Goal: Task Accomplishment & Management: Manage account settings

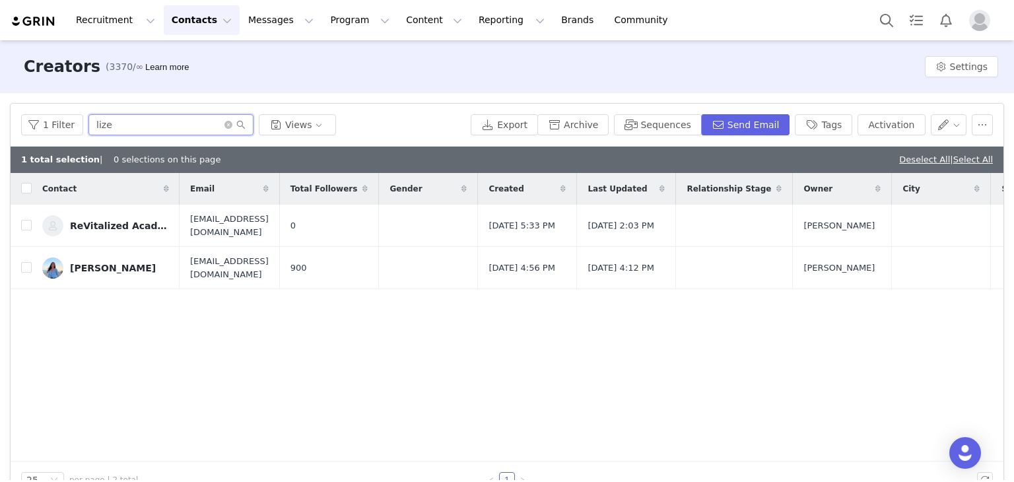
click at [227, 131] on input "lize" at bounding box center [170, 124] width 165 height 21
click at [224, 125] on icon "icon: close-circle" at bounding box center [228, 125] width 8 height 8
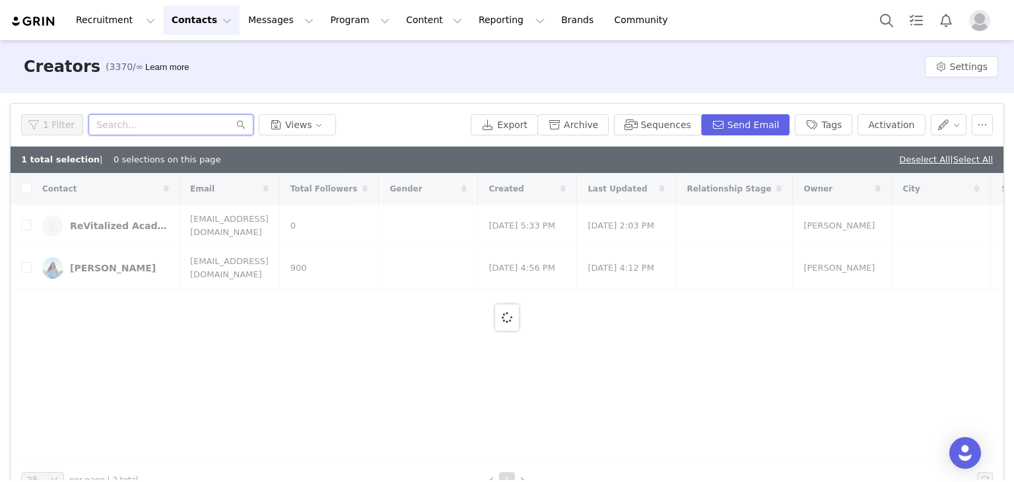
click at [210, 125] on input "text" at bounding box center [170, 124] width 165 height 21
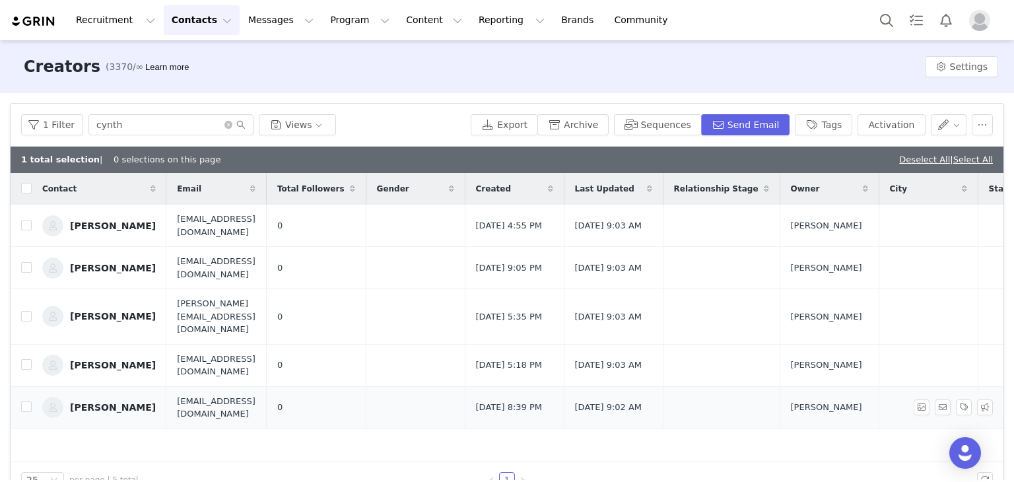
click at [130, 405] on td "Cynthea Fernandez" at bounding box center [99, 407] width 135 height 42
click at [123, 402] on div "Cynthea Fernandez" at bounding box center [113, 407] width 86 height 11
click at [172, 111] on div "1 Filter cynth Views Export Archive Sequences Send Email Tags Activation" at bounding box center [507, 125] width 993 height 43
click at [174, 123] on input "cynth" at bounding box center [170, 124] width 165 height 21
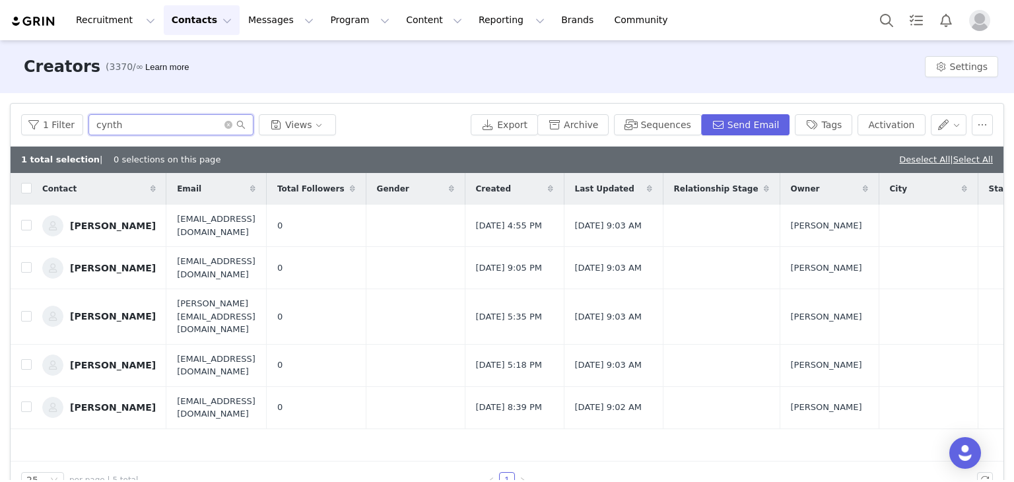
click at [174, 123] on input "cynth" at bounding box center [170, 124] width 165 height 21
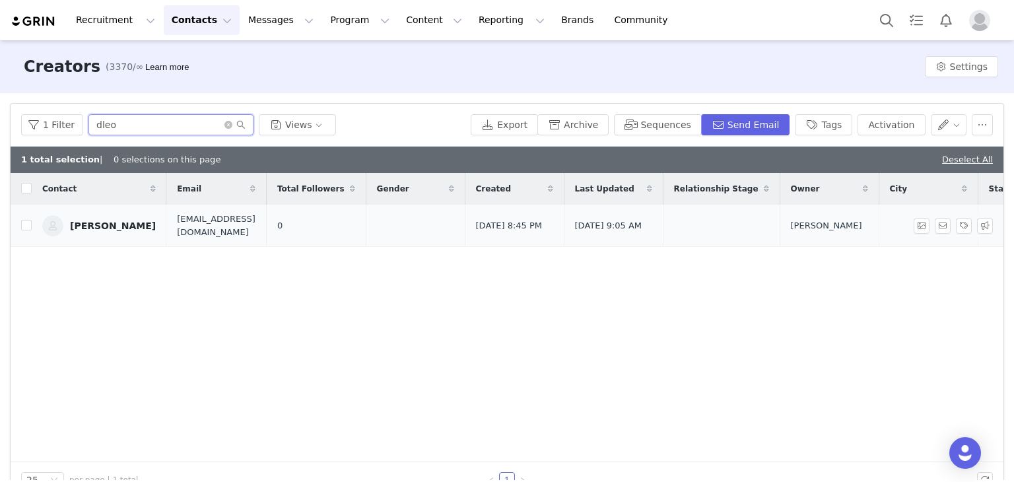
type input "dleo"
click at [230, 126] on span at bounding box center [234, 124] width 21 height 9
click at [224, 123] on icon "icon: close-circle" at bounding box center [228, 125] width 8 height 8
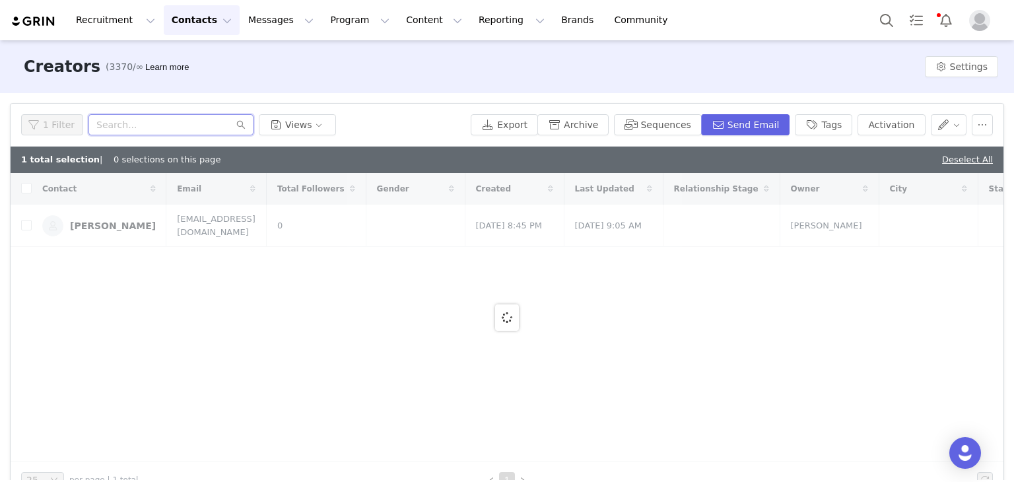
click at [215, 121] on input "text" at bounding box center [170, 124] width 165 height 21
paste input "vanitydollshair@gmail.com"
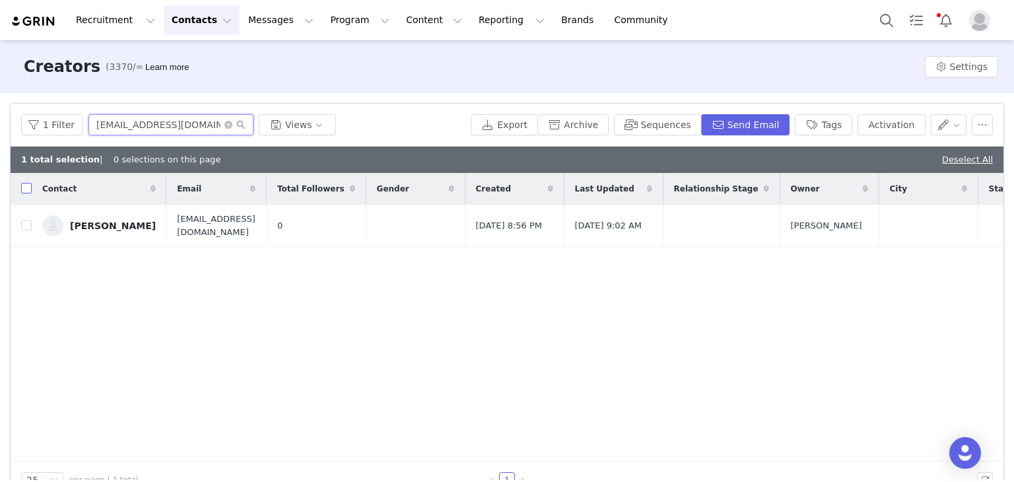
type input "vanitydollshair@gmail.com"
click at [28, 190] on input "checkbox" at bounding box center [26, 188] width 11 height 11
checkbox input "true"
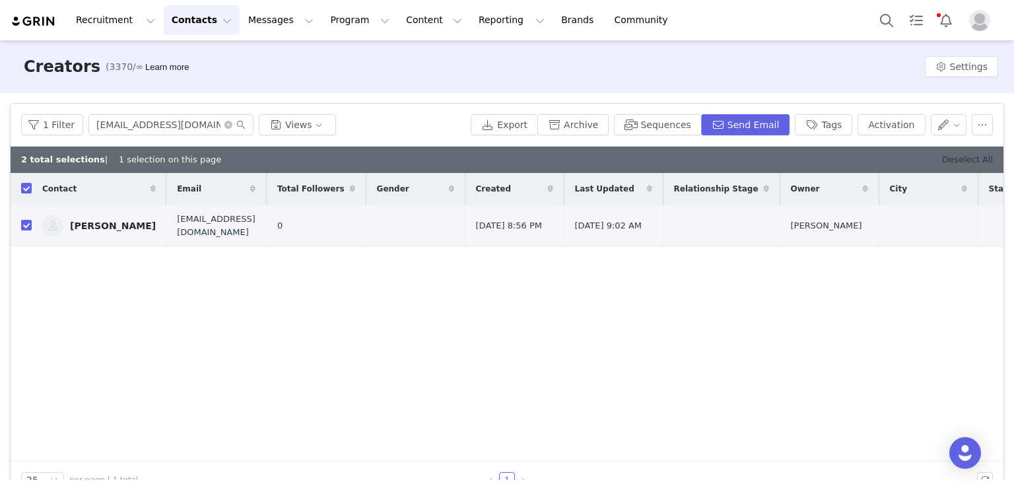
click at [954, 154] on link "Deselect All" at bounding box center [967, 159] width 51 height 10
checkbox input "false"
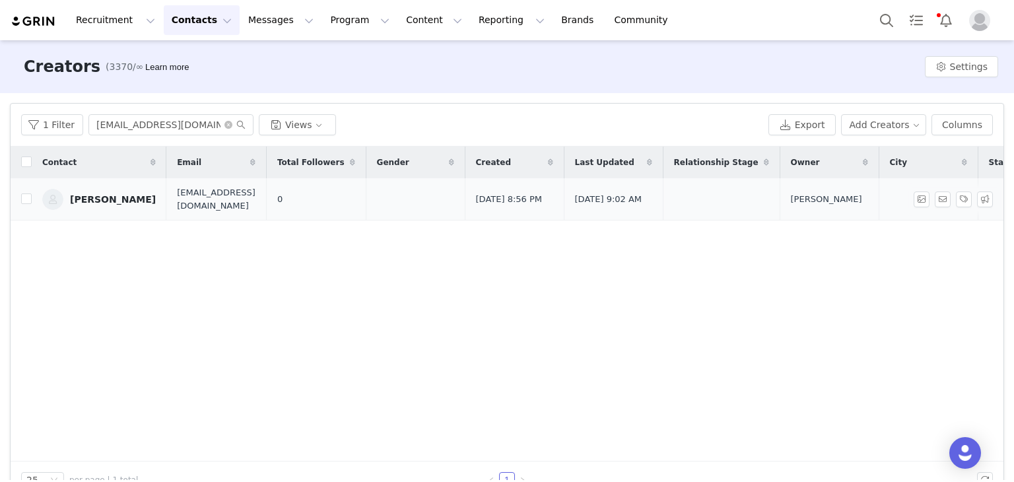
click at [19, 204] on td at bounding box center [21, 199] width 21 height 42
click at [26, 200] on input "checkbox" at bounding box center [26, 198] width 11 height 11
checkbox input "true"
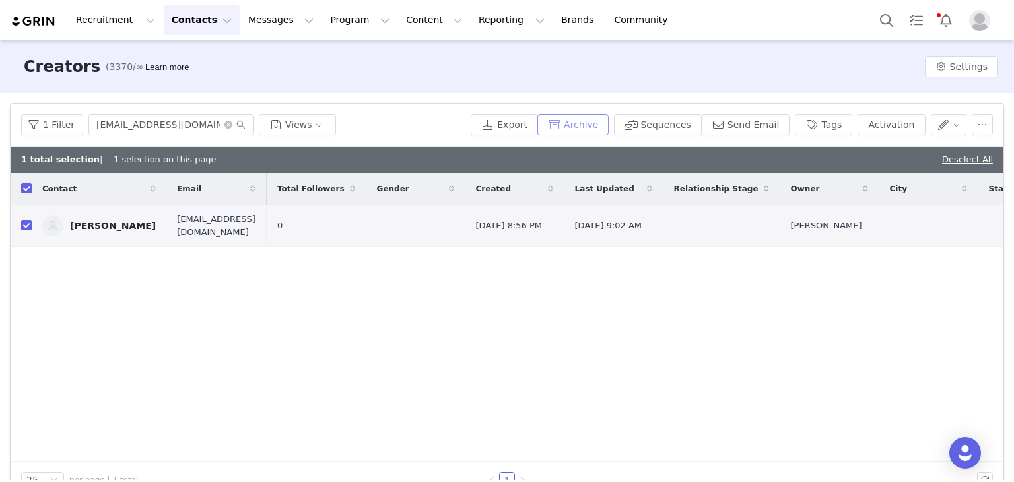
click at [573, 123] on button "Archive" at bounding box center [572, 124] width 71 height 21
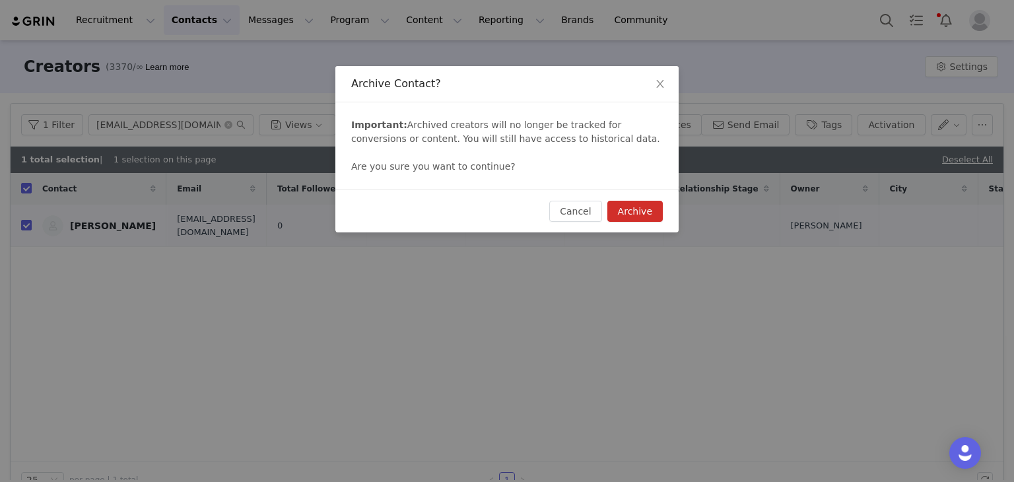
click at [631, 212] on button "Archive" at bounding box center [634, 211] width 55 height 21
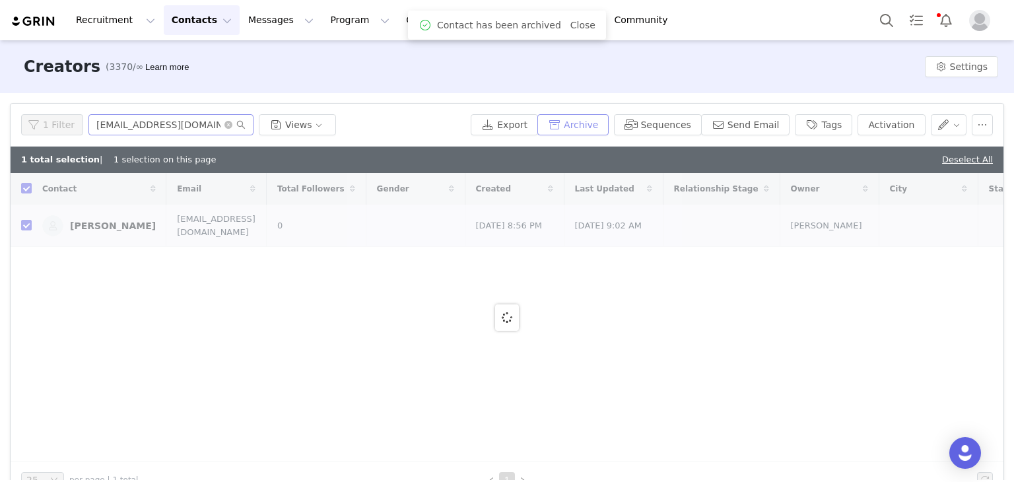
checkbox input "false"
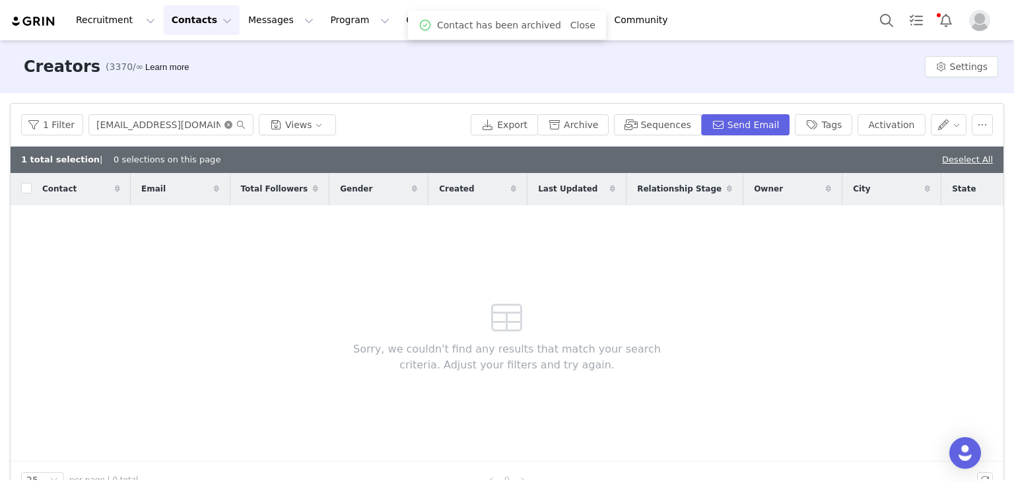
click at [224, 123] on icon "icon: close-circle" at bounding box center [228, 125] width 8 height 8
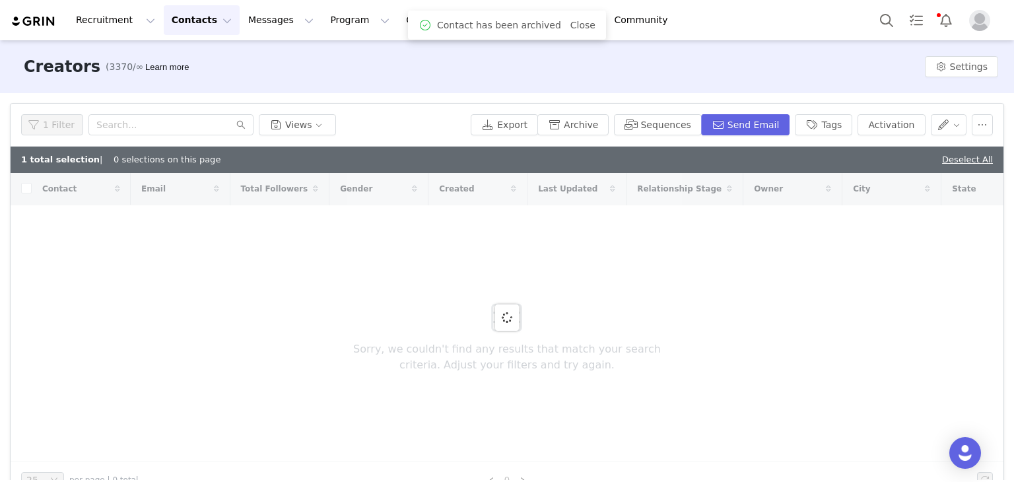
click at [399, 120] on div "1 Filter Views" at bounding box center [243, 124] width 444 height 21
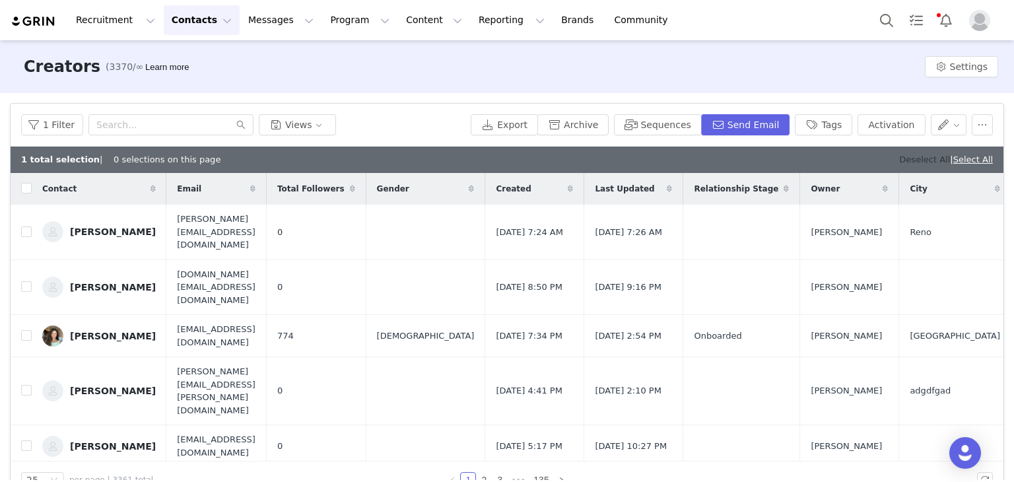
click at [908, 154] on link "Deselect All" at bounding box center [924, 159] width 51 height 10
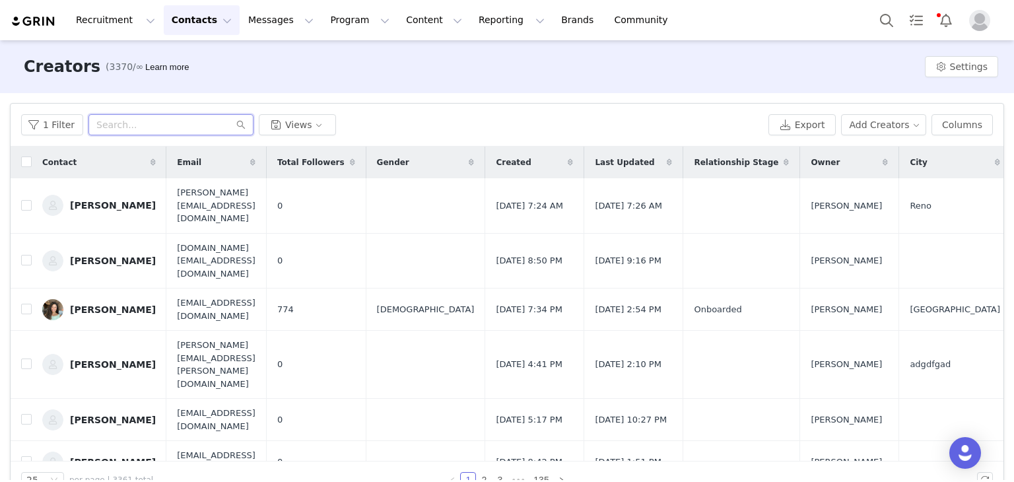
click at [160, 126] on input "text" at bounding box center [170, 124] width 165 height 21
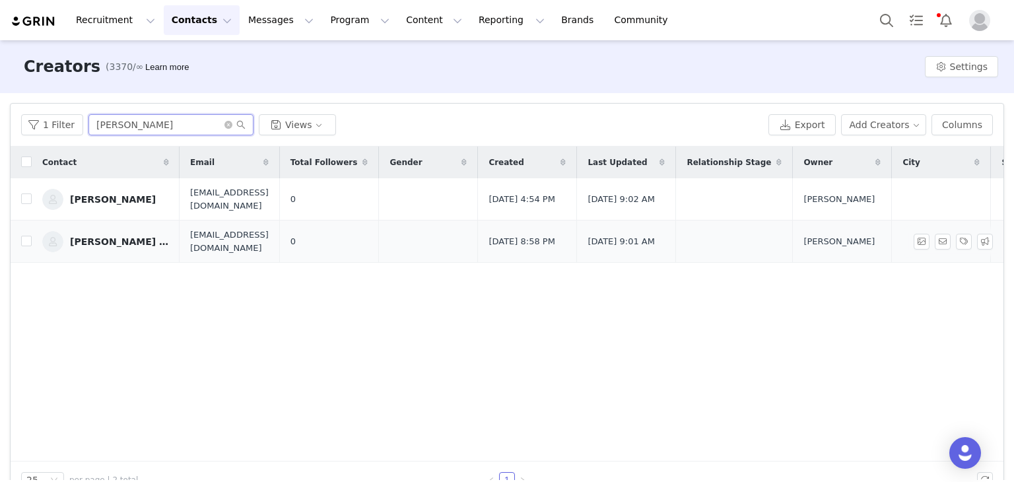
type input "becky"
click at [100, 246] on link "Becky Newyork" at bounding box center [105, 241] width 127 height 21
click at [227, 125] on icon "icon: close-circle" at bounding box center [228, 125] width 8 height 8
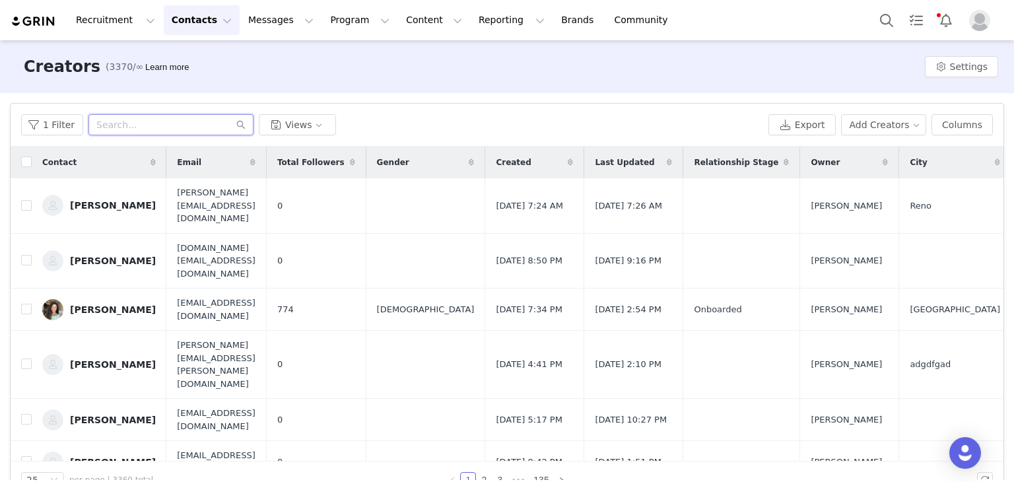
click at [158, 125] on input "text" at bounding box center [170, 124] width 165 height 21
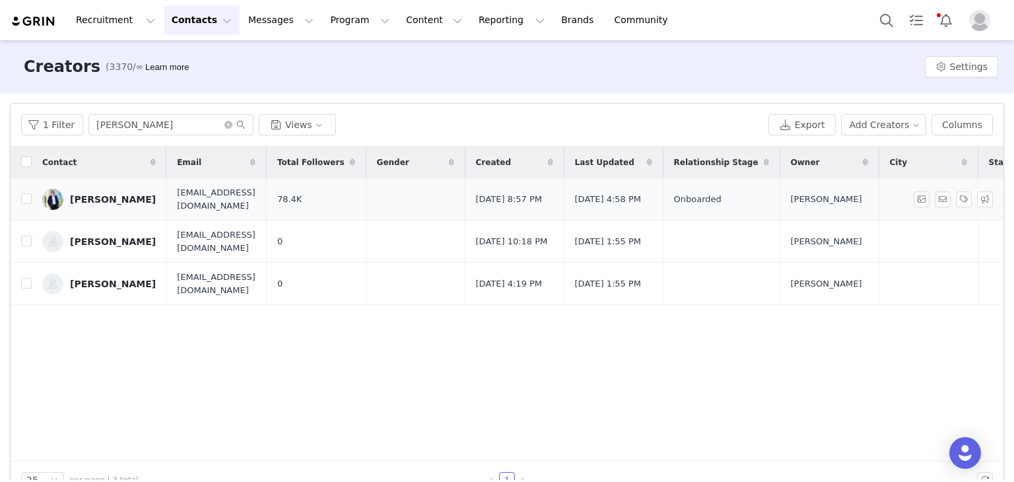
click at [106, 196] on div "Steven Karr" at bounding box center [113, 199] width 86 height 11
click at [177, 122] on input "steven k" at bounding box center [170, 124] width 165 height 21
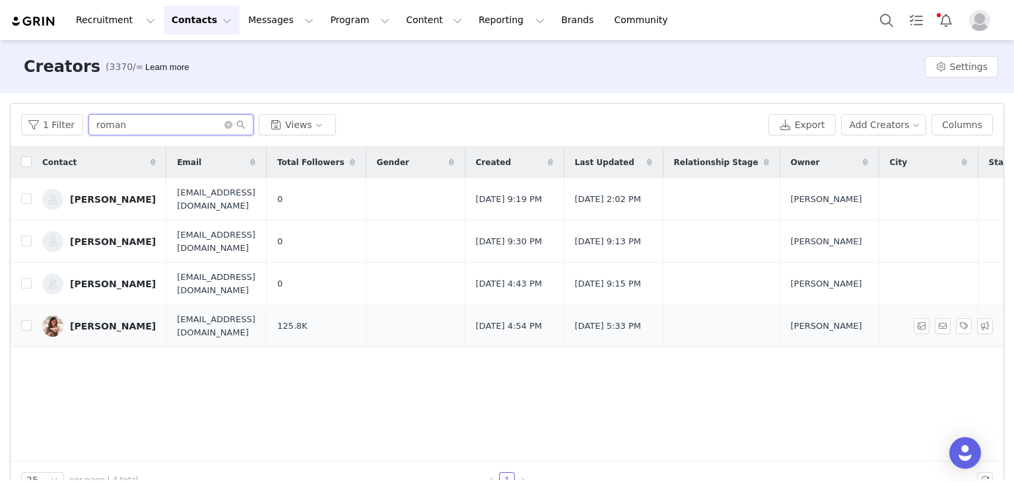
type input "roman"
click at [98, 335] on link "[PERSON_NAME]" at bounding box center [99, 325] width 114 height 21
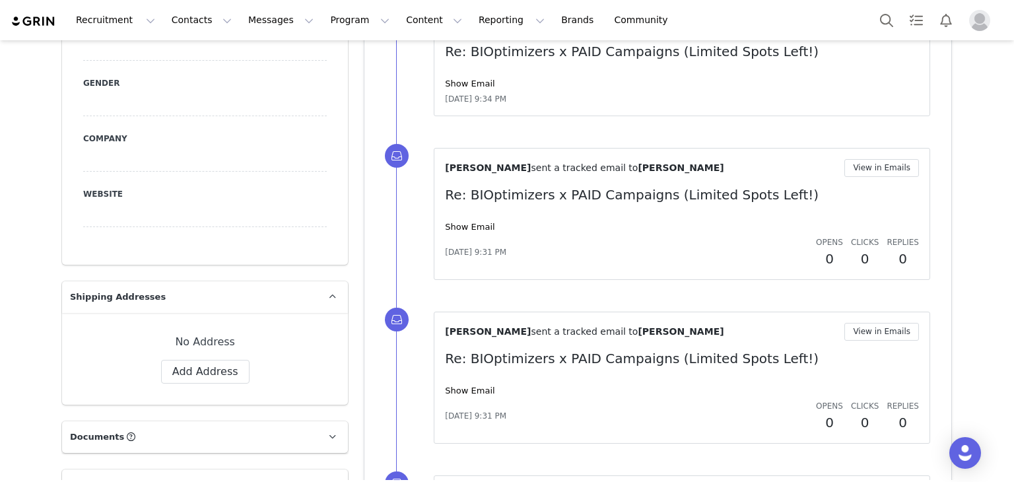
scroll to position [1210, 0]
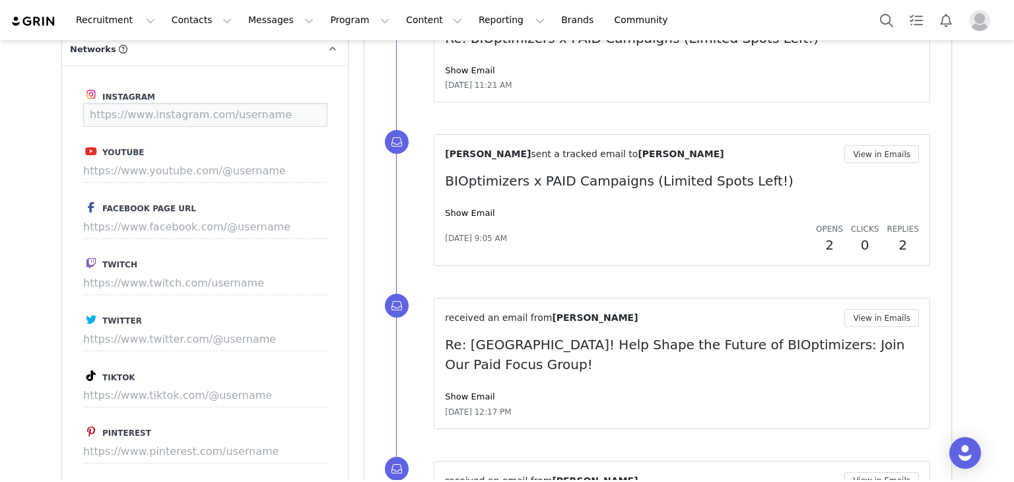
click at [237, 103] on input at bounding box center [205, 115] width 244 height 24
paste input "https://www.instagram.com/cyntheaf/?hl=en"
click at [294, 103] on button "Save" at bounding box center [302, 115] width 48 height 24
type input "https://www.instagram.com/cyntheaf"
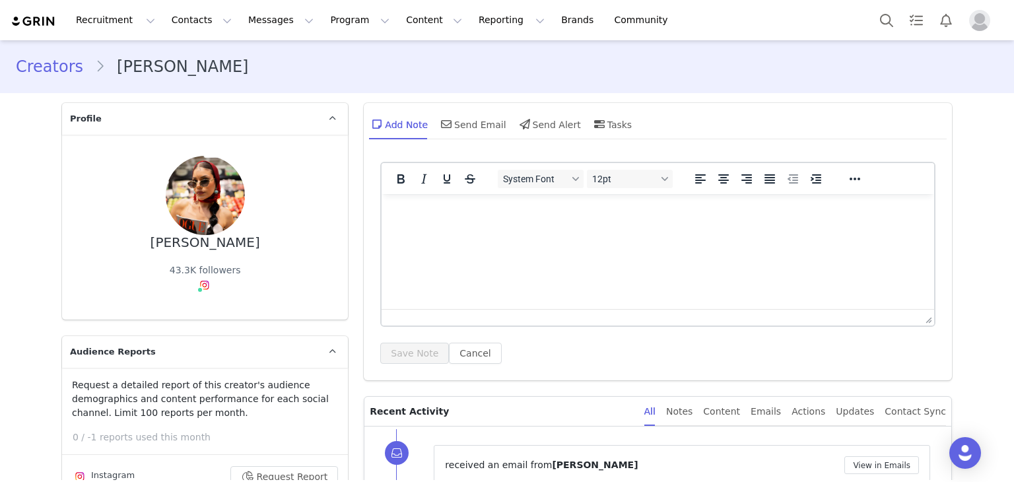
click at [517, 230] on html at bounding box center [657, 212] width 552 height 36
click at [403, 208] on img "Rich Text Area. Press ALT-0 for help." at bounding box center [397, 210] width 11 height 11
click at [403, 211] on img "Rich Text Area. Press ALT-0 for help." at bounding box center [397, 210] width 11 height 11
click at [386, 205] on html at bounding box center [657, 212] width 552 height 36
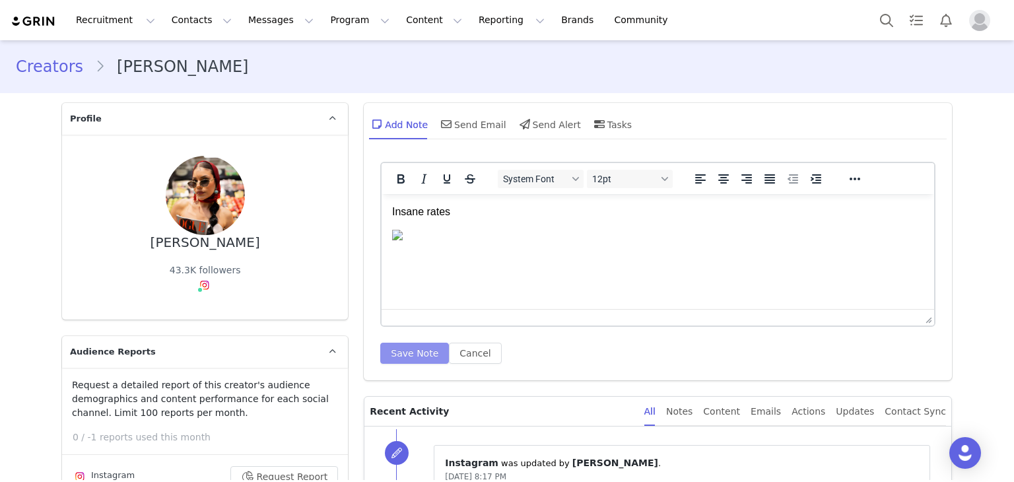
click at [413, 356] on button "Save Note" at bounding box center [414, 352] width 69 height 21
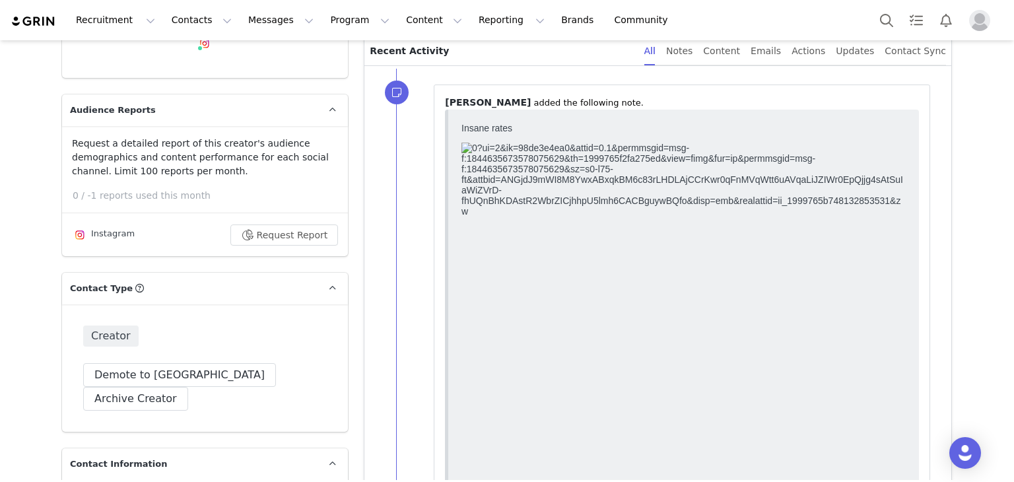
scroll to position [7, 0]
click at [188, 387] on button "Archive Creator" at bounding box center [135, 399] width 105 height 24
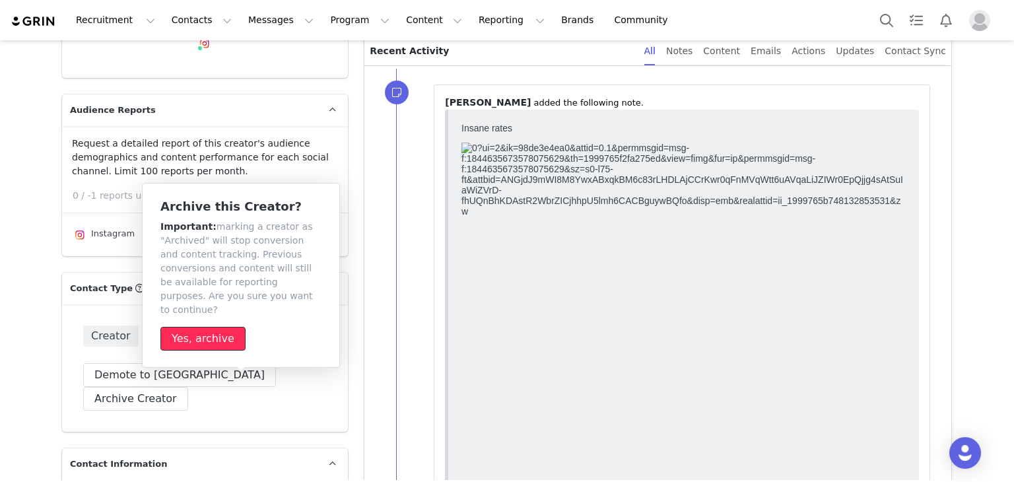
click at [209, 327] on button "Yes, archive" at bounding box center [202, 339] width 85 height 24
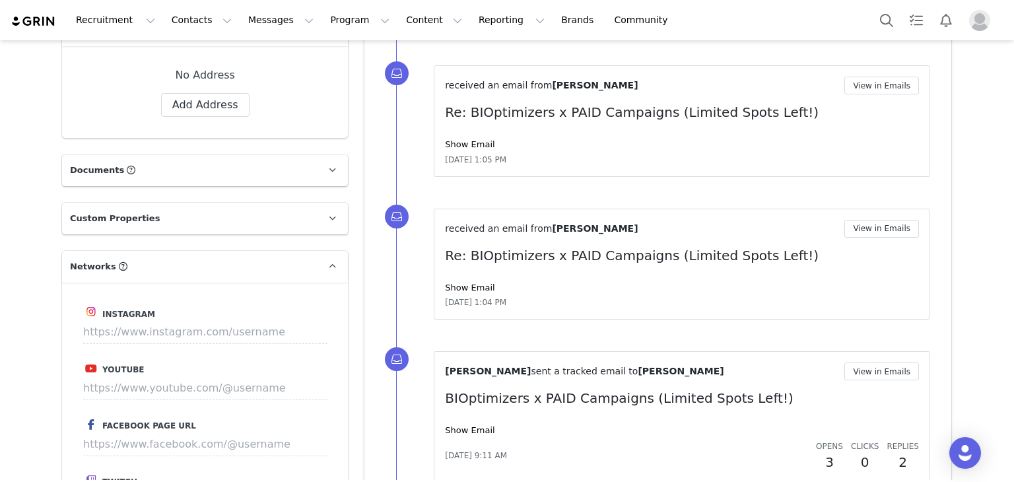
scroll to position [1101, 0]
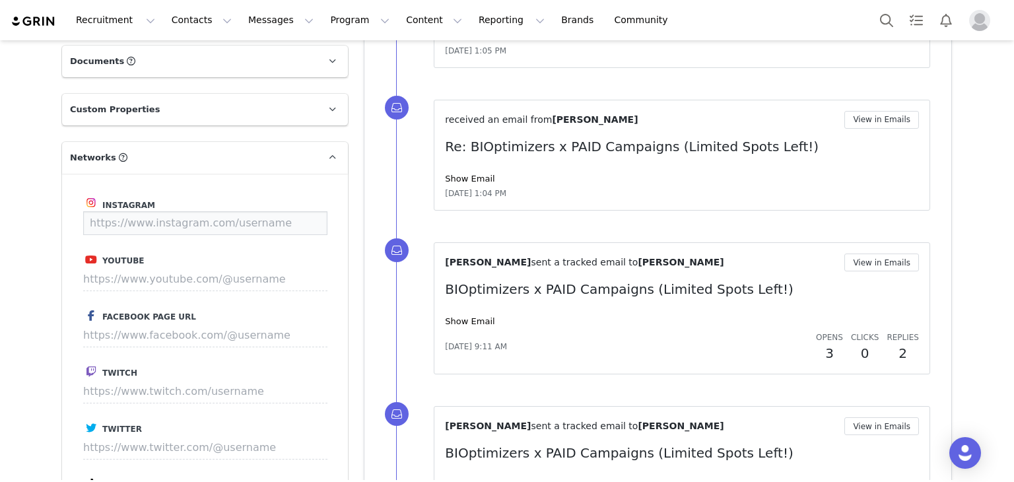
click at [242, 211] on input at bounding box center [205, 223] width 244 height 24
paste input "[URL][DOMAIN_NAME]"
click at [305, 211] on button "Save" at bounding box center [302, 223] width 48 height 24
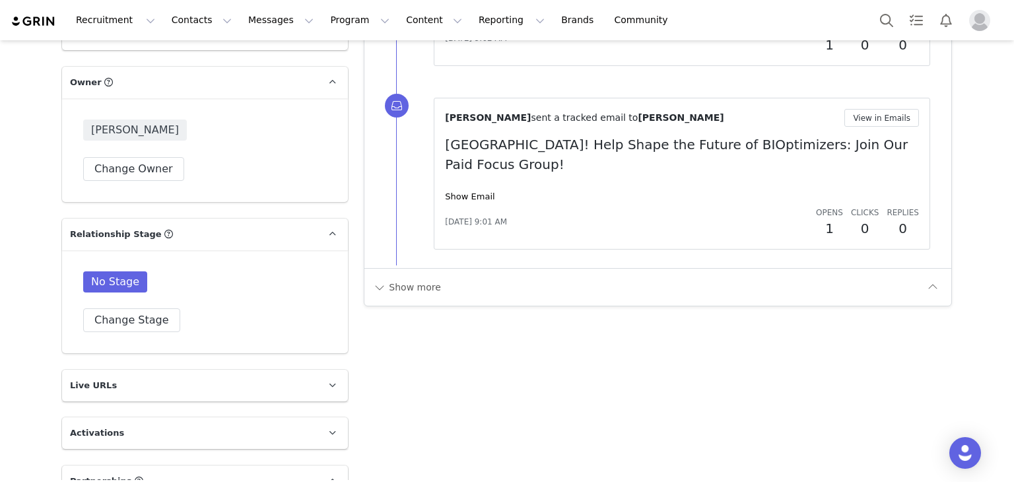
scroll to position [1790, 0]
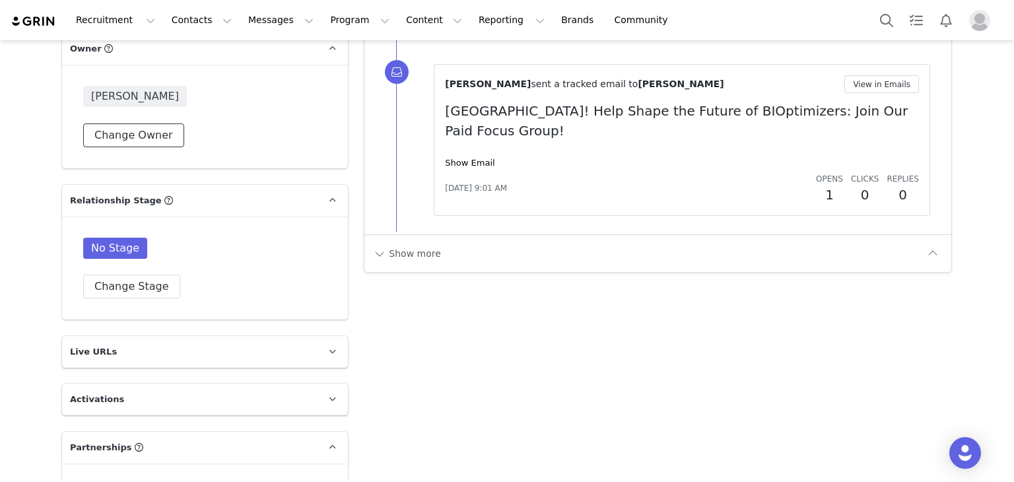
click at [143, 123] on button "Change Owner" at bounding box center [133, 135] width 101 height 24
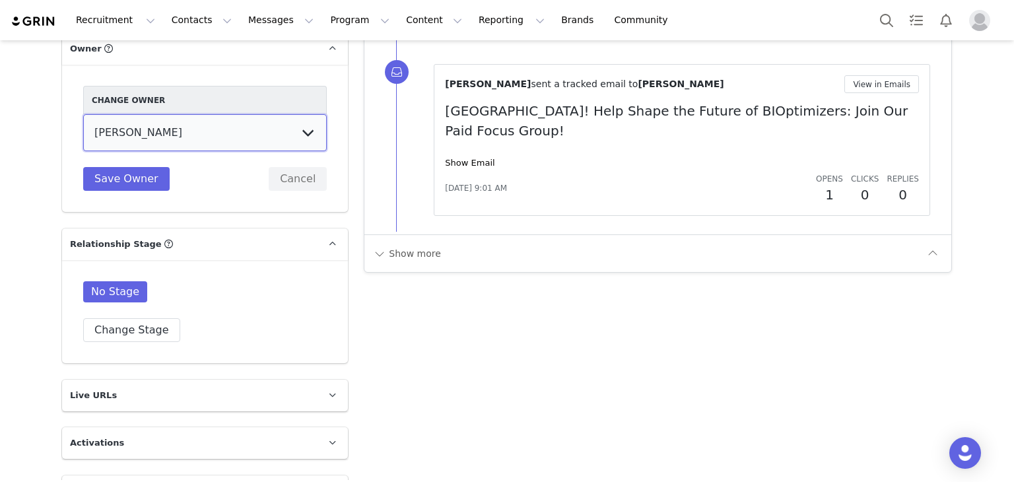
click at [191, 114] on select "Megan Stevens Paola Gomez Joey Vaillancourt Justina Kasparaviciene Daniela Sali…" at bounding box center [205, 132] width 244 height 37
type input "https://www.instagram.com/dleonn2real"
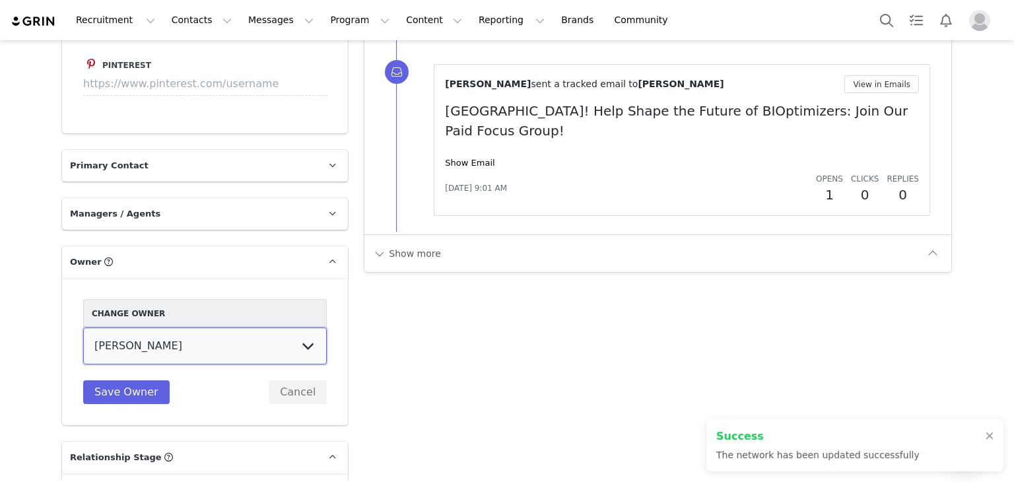
scroll to position [2003, 0]
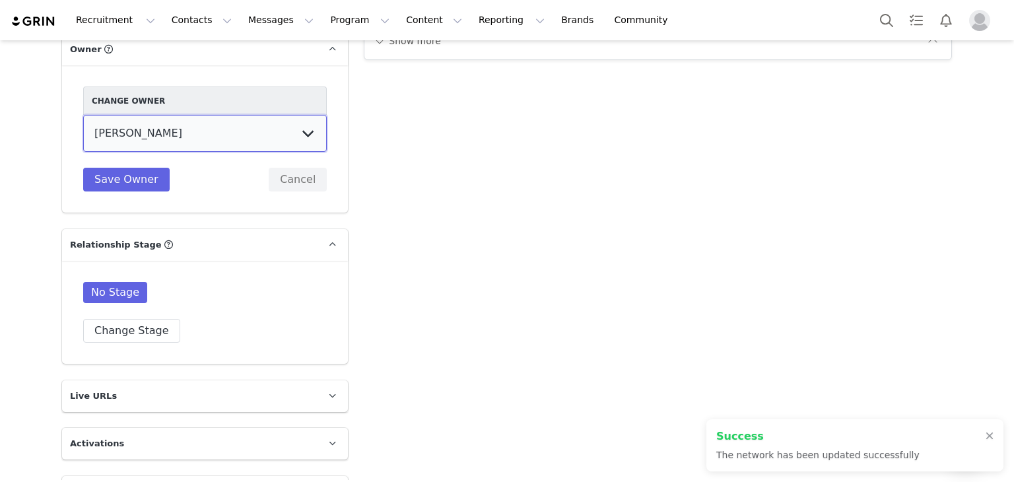
select select "ae111b3b-09d4-4d56-b7f3-4e0fa261a71d"
click at [83, 115] on select "Megan Stevens Paola Gomez Joey Vaillancourt Justina Kasparaviciene Daniela Sali…" at bounding box center [205, 133] width 244 height 37
click at [121, 168] on button "Save Owner" at bounding box center [126, 180] width 86 height 24
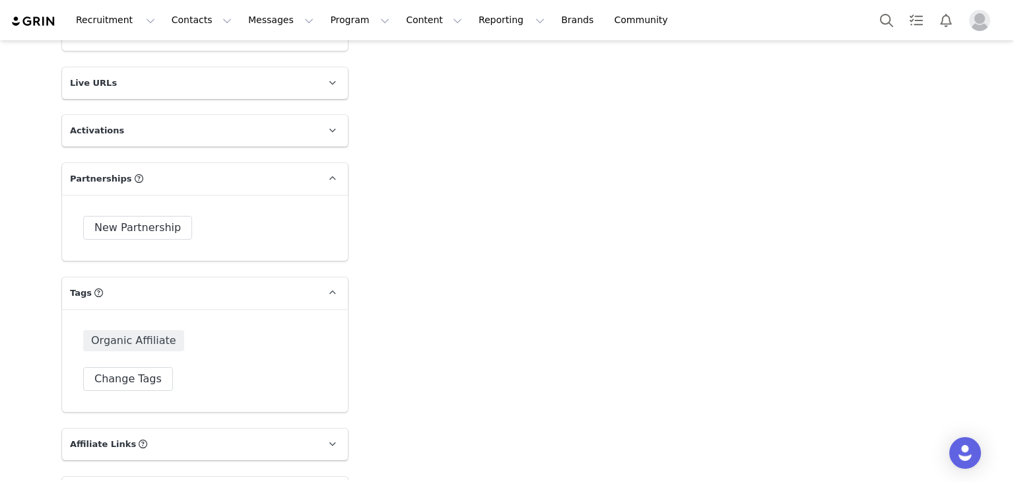
scroll to position [2316, 0]
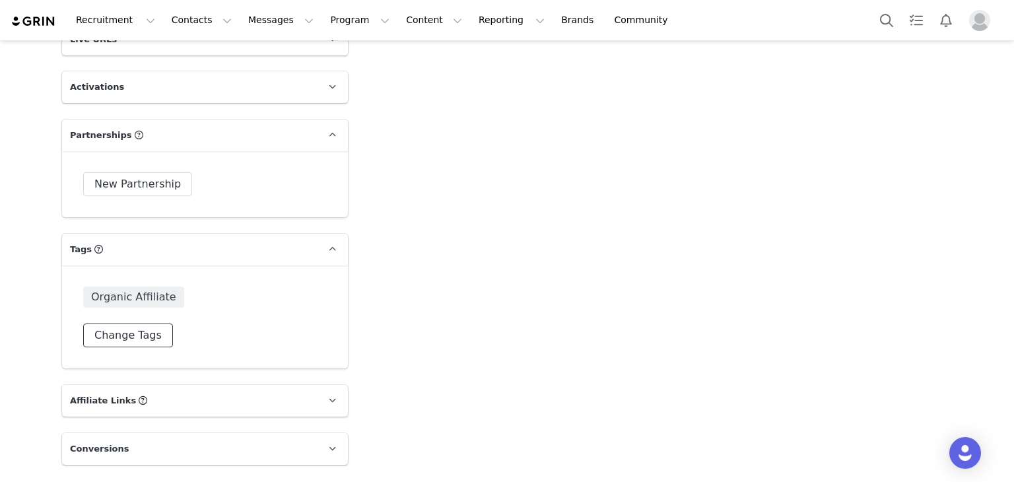
click at [135, 323] on button "Change Tags" at bounding box center [128, 335] width 90 height 24
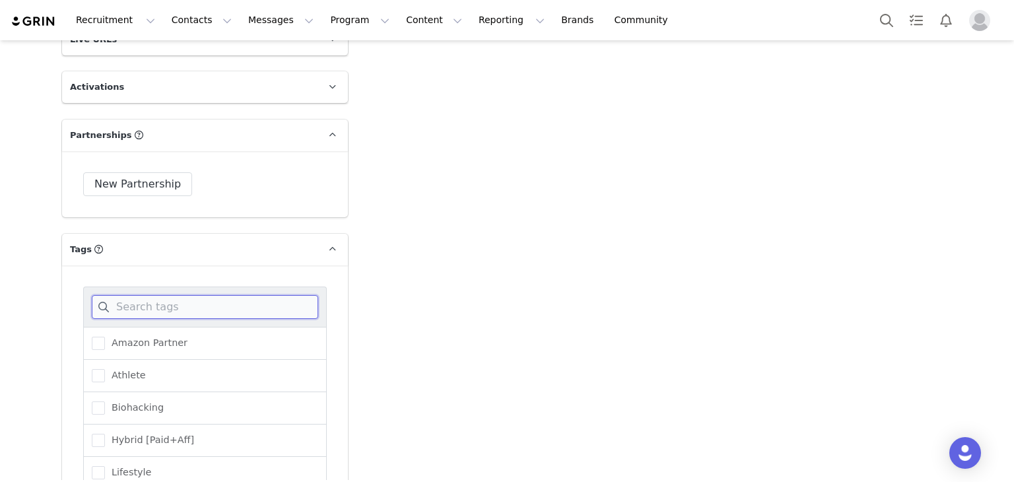
click at [159, 295] on input at bounding box center [205, 307] width 226 height 24
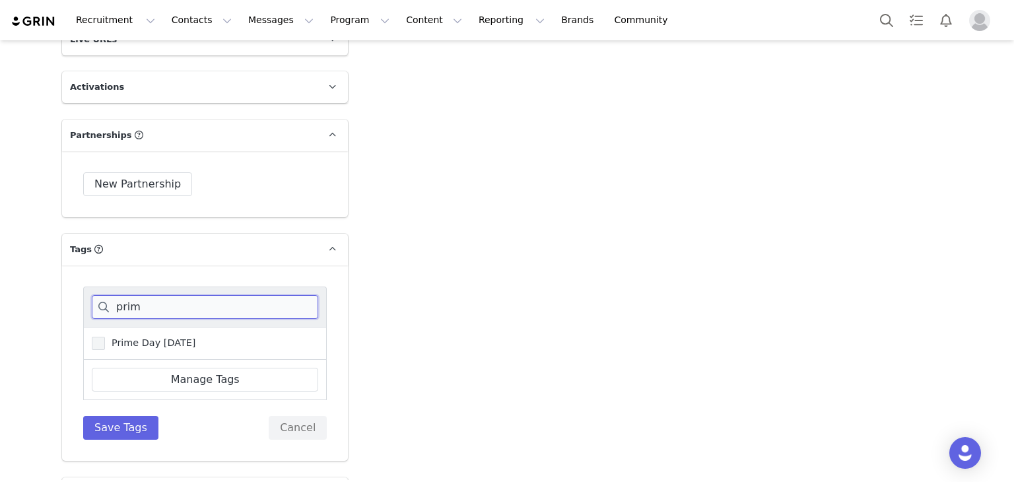
type input "prim"
click at [92, 337] on span at bounding box center [98, 343] width 13 height 13
click at [105, 337] on input "Prime Day [DATE]" at bounding box center [105, 337] width 0 height 0
click at [116, 416] on button "Save Tags" at bounding box center [120, 428] width 75 height 24
click at [116, 401] on div "prim Prime Day Oct25 Manage Tags Save Tags Cancel" at bounding box center [205, 362] width 244 height 153
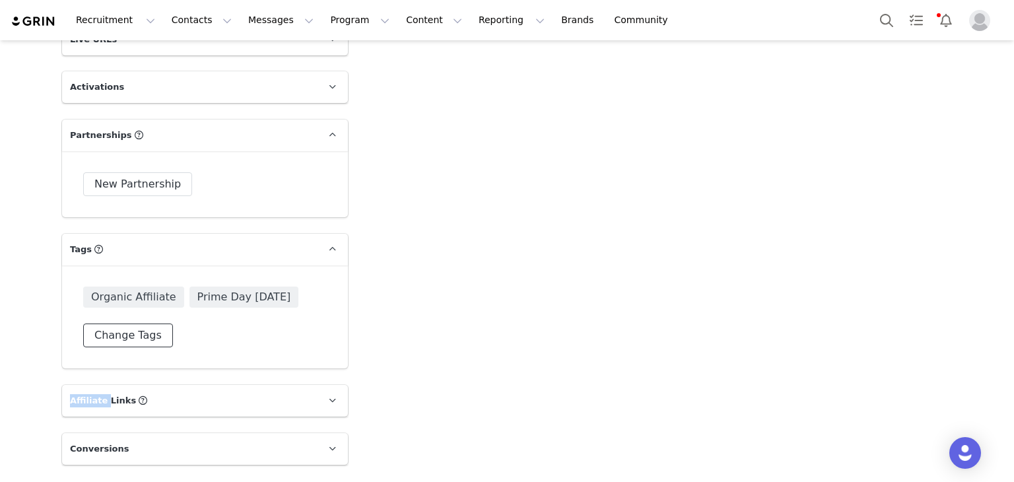
click at [137, 323] on button "Change Tags" at bounding box center [128, 335] width 90 height 24
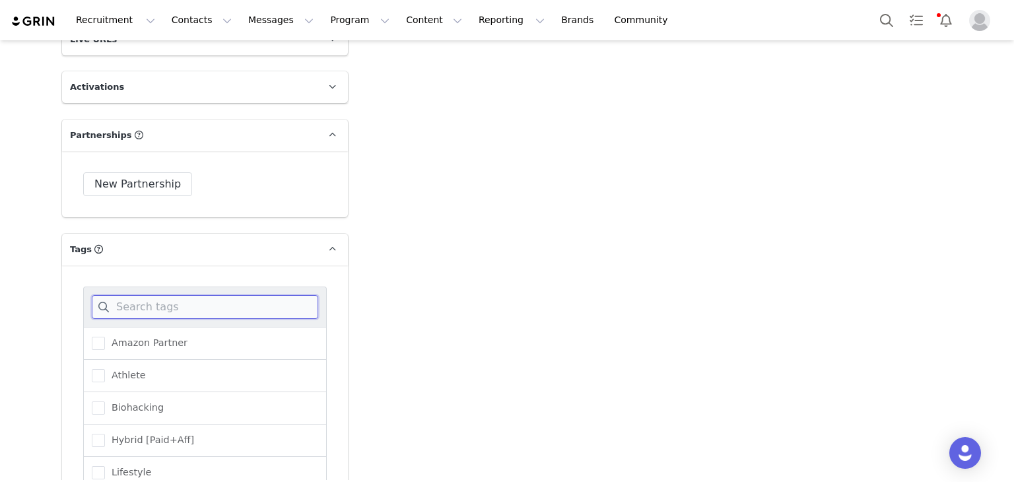
click at [157, 295] on input at bounding box center [205, 307] width 226 height 24
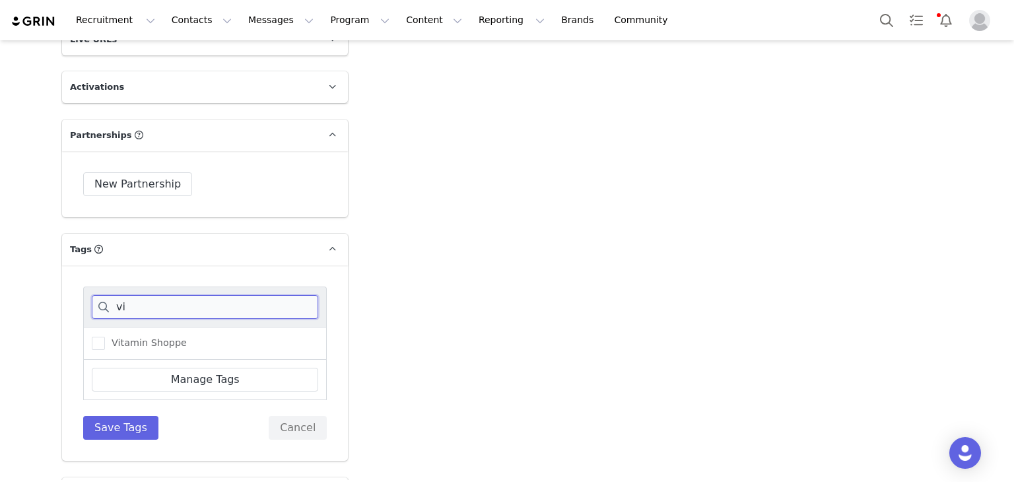
type input "vit"
click at [127, 295] on input "vit" at bounding box center [205, 307] width 226 height 24
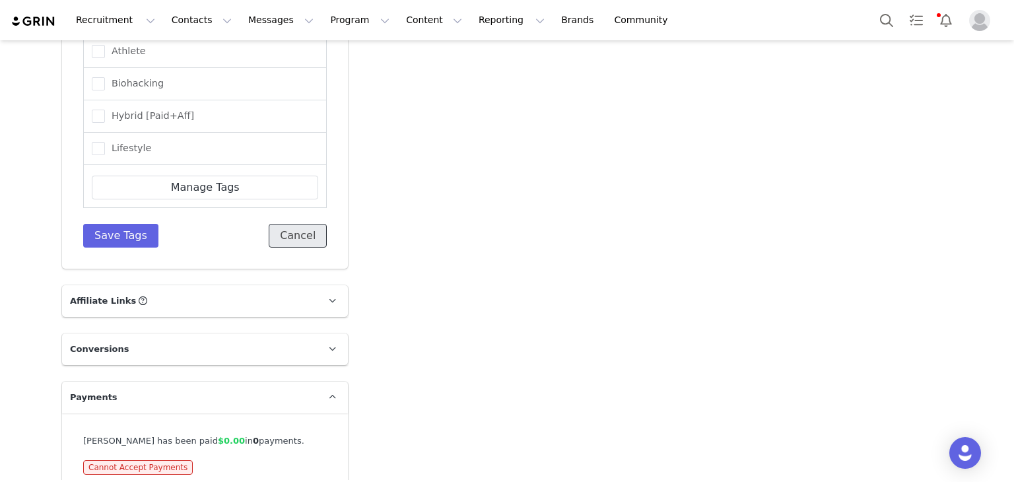
click at [282, 224] on button "Cancel" at bounding box center [298, 236] width 58 height 24
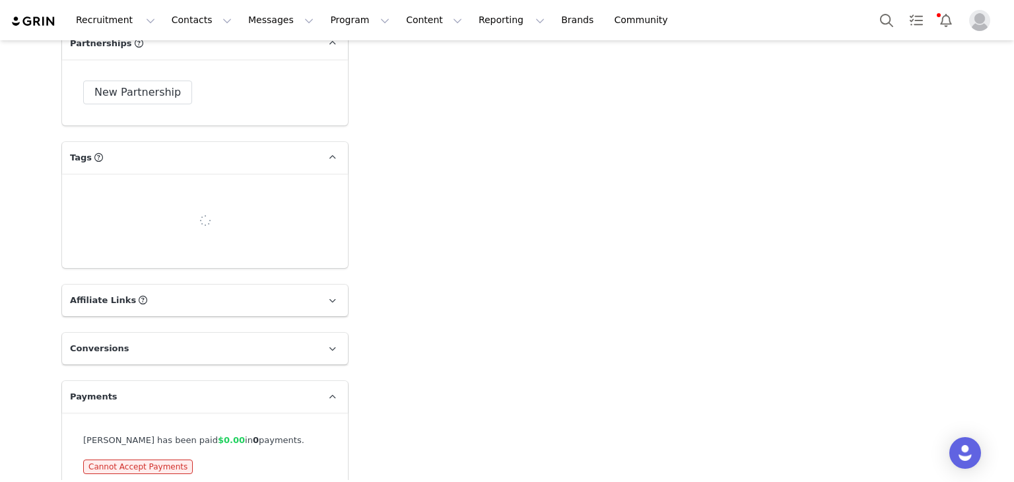
scroll to position [2415, 0]
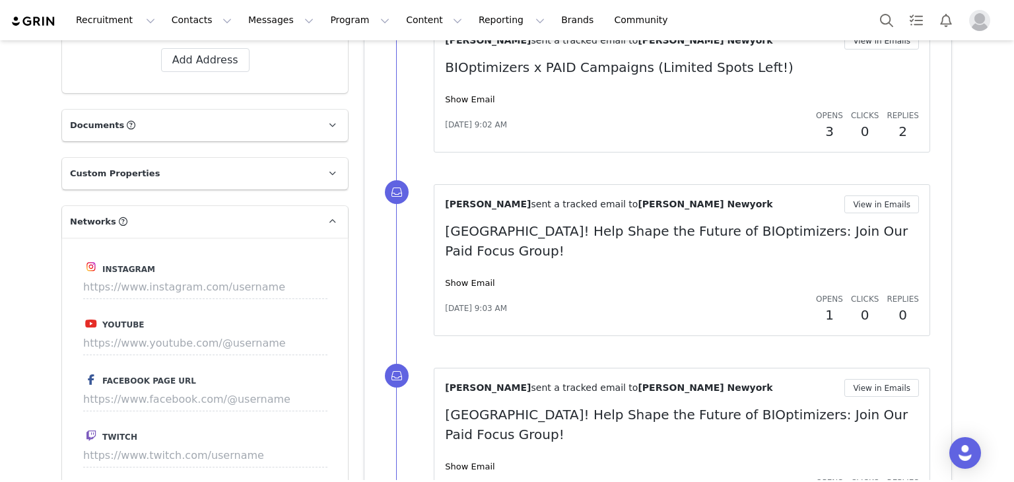
scroll to position [1058, 0]
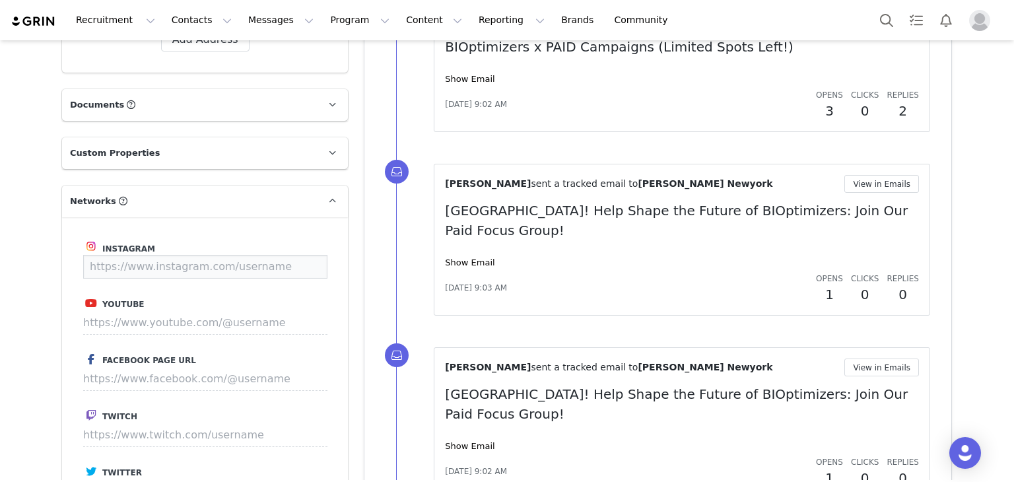
click at [203, 255] on input at bounding box center [205, 267] width 244 height 24
paste input "https://www.instagram.com/becky.newyork/"
type input "https://www.instagram.com/becky.newyork/"
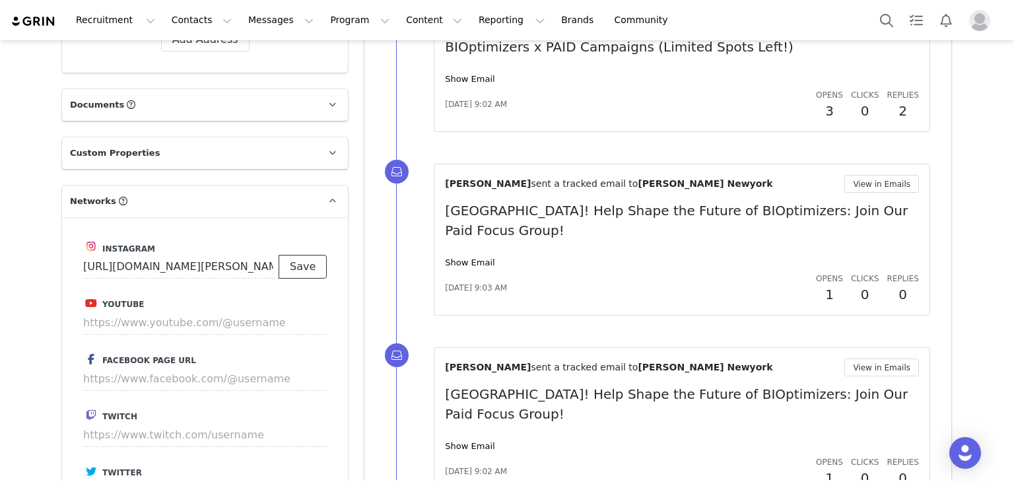
click at [303, 255] on button "Save" at bounding box center [302, 267] width 48 height 24
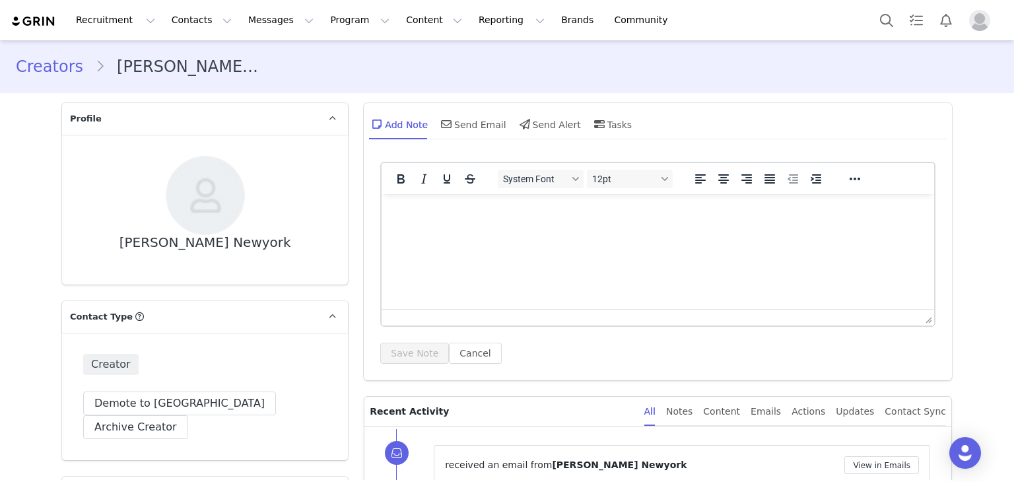
click at [443, 230] on html at bounding box center [657, 212] width 552 height 36
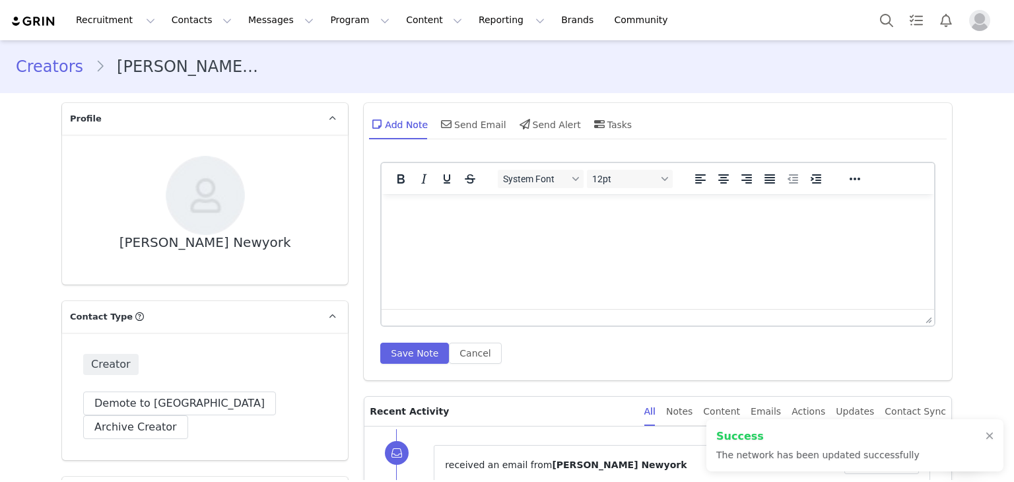
type input "https://www.instagram.com/becky.newyork"
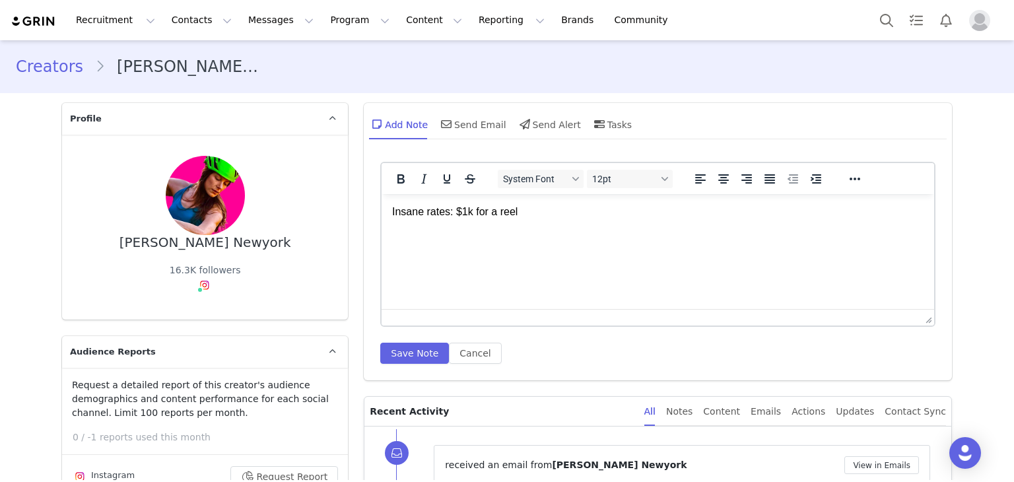
click at [412, 365] on div "System Font 12pt To open the popup, press Shift+Enter To open the popup, press …" at bounding box center [658, 267] width 588 height 225
click at [407, 362] on button "Save Note" at bounding box center [414, 352] width 69 height 21
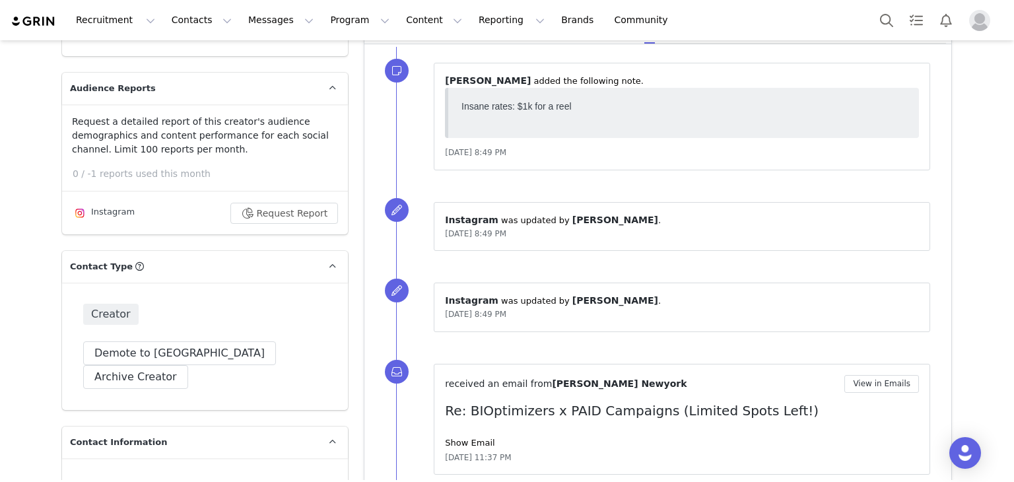
scroll to position [264, 0]
click at [188, 364] on button "Archive Creator" at bounding box center [135, 376] width 105 height 24
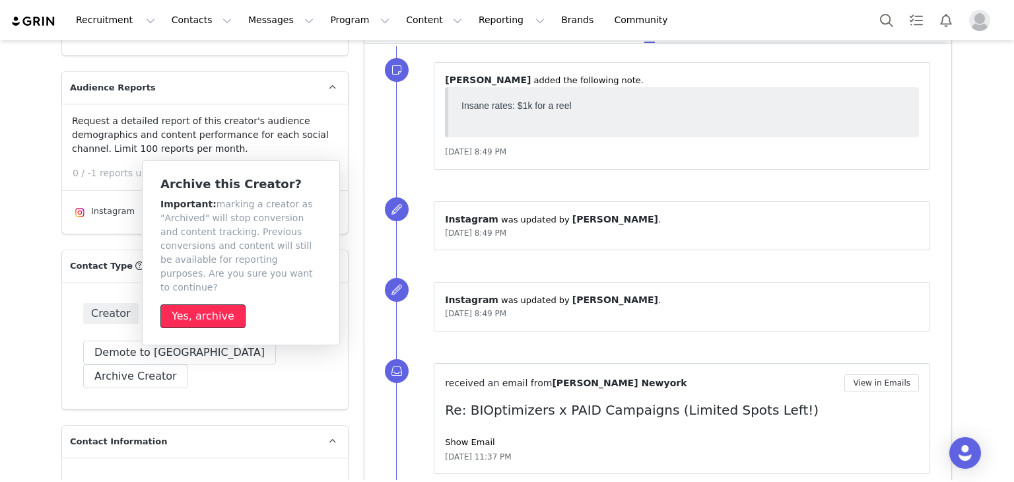
click at [211, 304] on button "Yes, archive" at bounding box center [202, 316] width 85 height 24
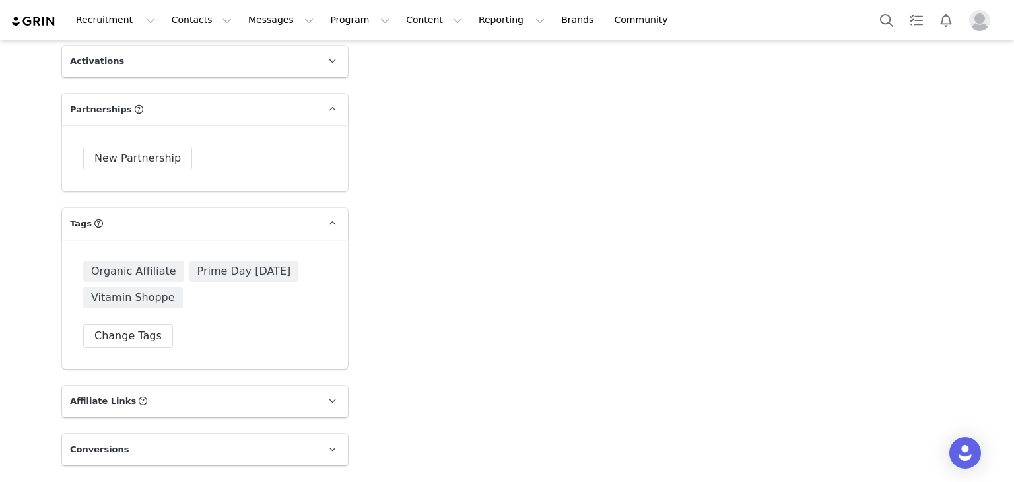
scroll to position [2376, 0]
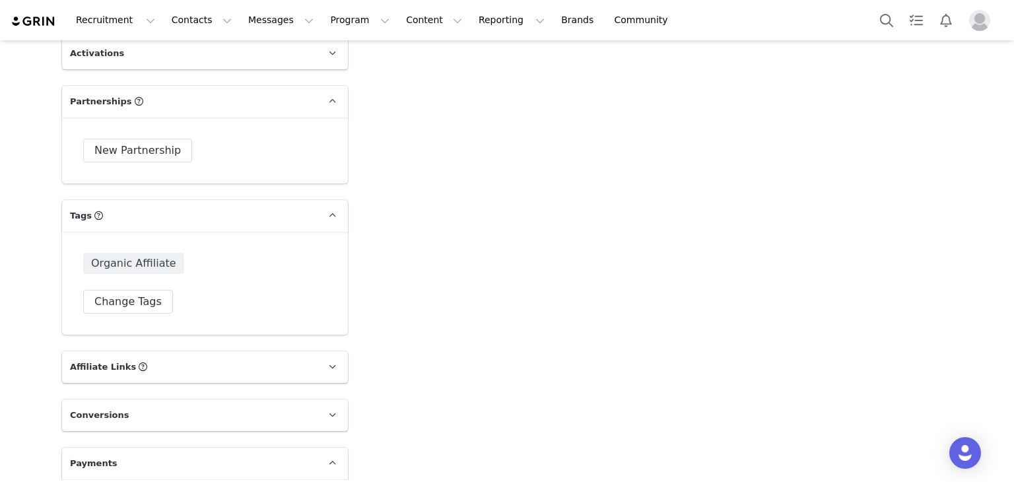
scroll to position [2415, 0]
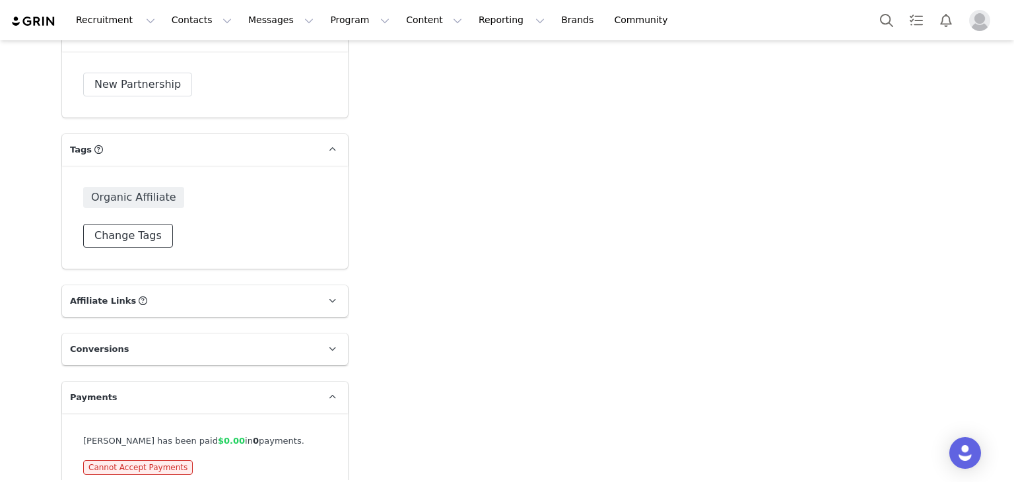
click at [105, 224] on button "Change Tags" at bounding box center [128, 236] width 90 height 24
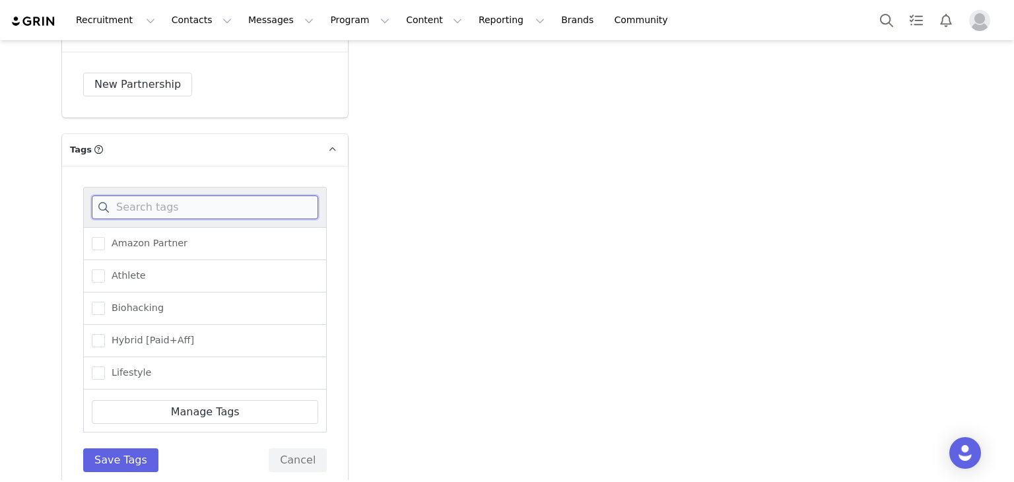
click at [157, 195] on input at bounding box center [205, 207] width 226 height 24
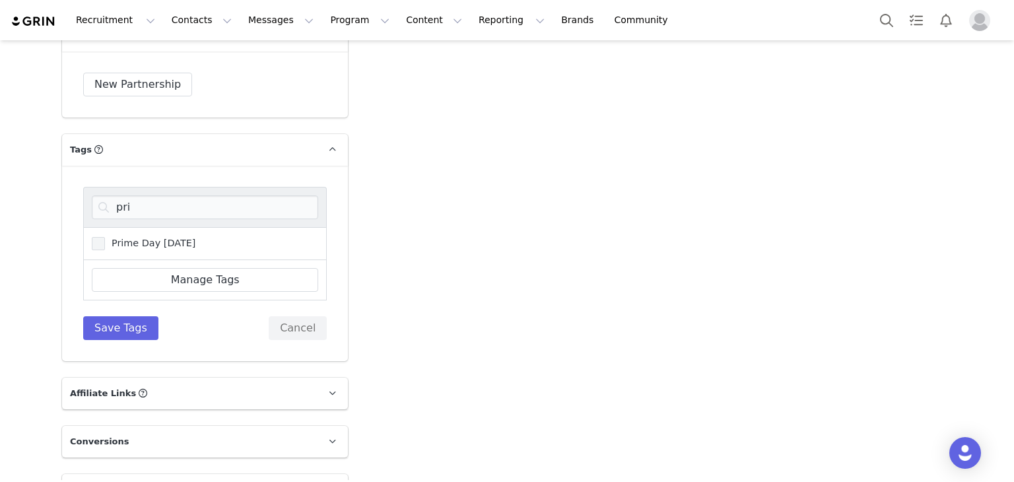
click at [92, 237] on span at bounding box center [98, 243] width 13 height 13
click at [105, 237] on input "Prime Day [DATE]" at bounding box center [105, 237] width 0 height 0
click at [126, 195] on input "pri" at bounding box center [205, 207] width 226 height 24
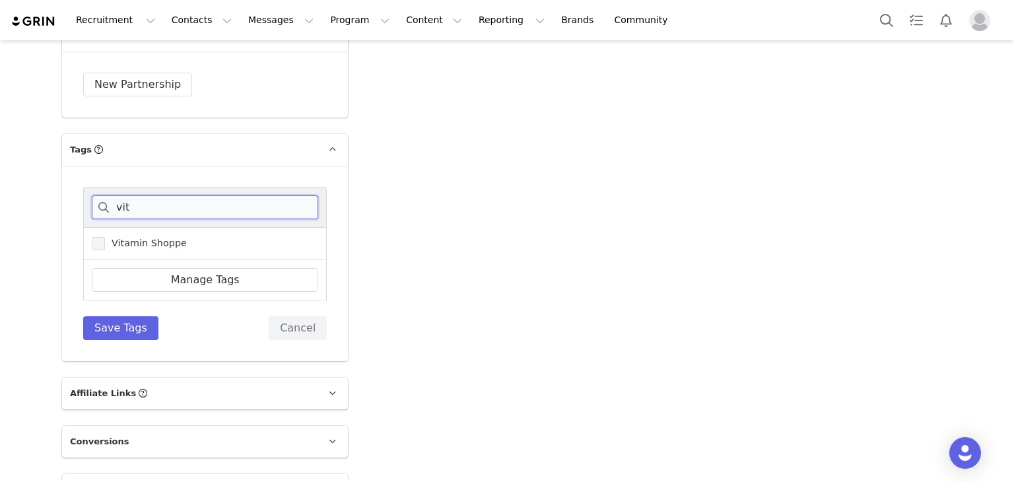
type input "vit"
click at [96, 237] on span at bounding box center [98, 243] width 13 height 13
click at [105, 237] on input "Vitamin Shoppe" at bounding box center [105, 237] width 0 height 0
click at [119, 316] on button "Save Tags" at bounding box center [120, 328] width 75 height 24
